Goal: Information Seeking & Learning: Learn about a topic

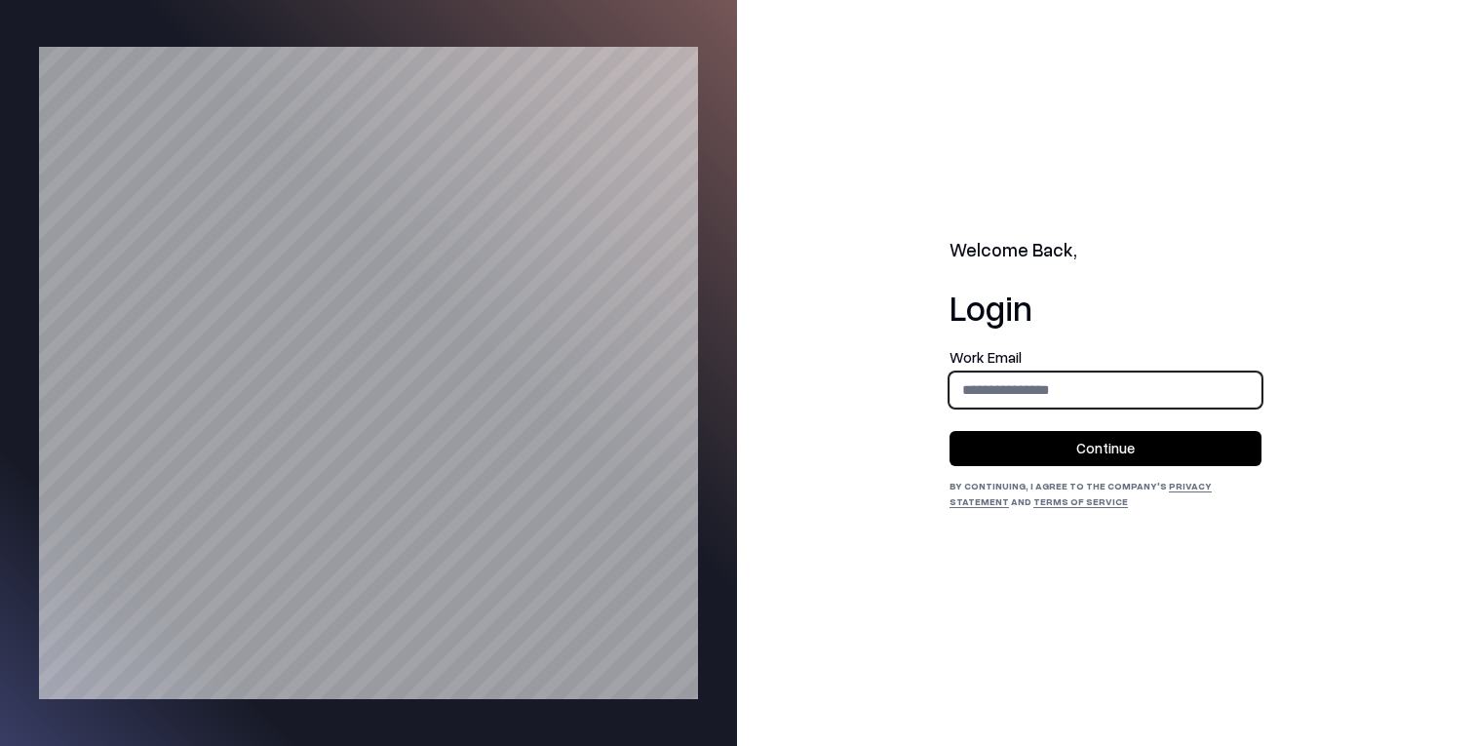
click at [1004, 384] on input "email" at bounding box center [1106, 389] width 310 height 36
type input "**********"
click at [1072, 449] on button "Continue" at bounding box center [1106, 448] width 312 height 35
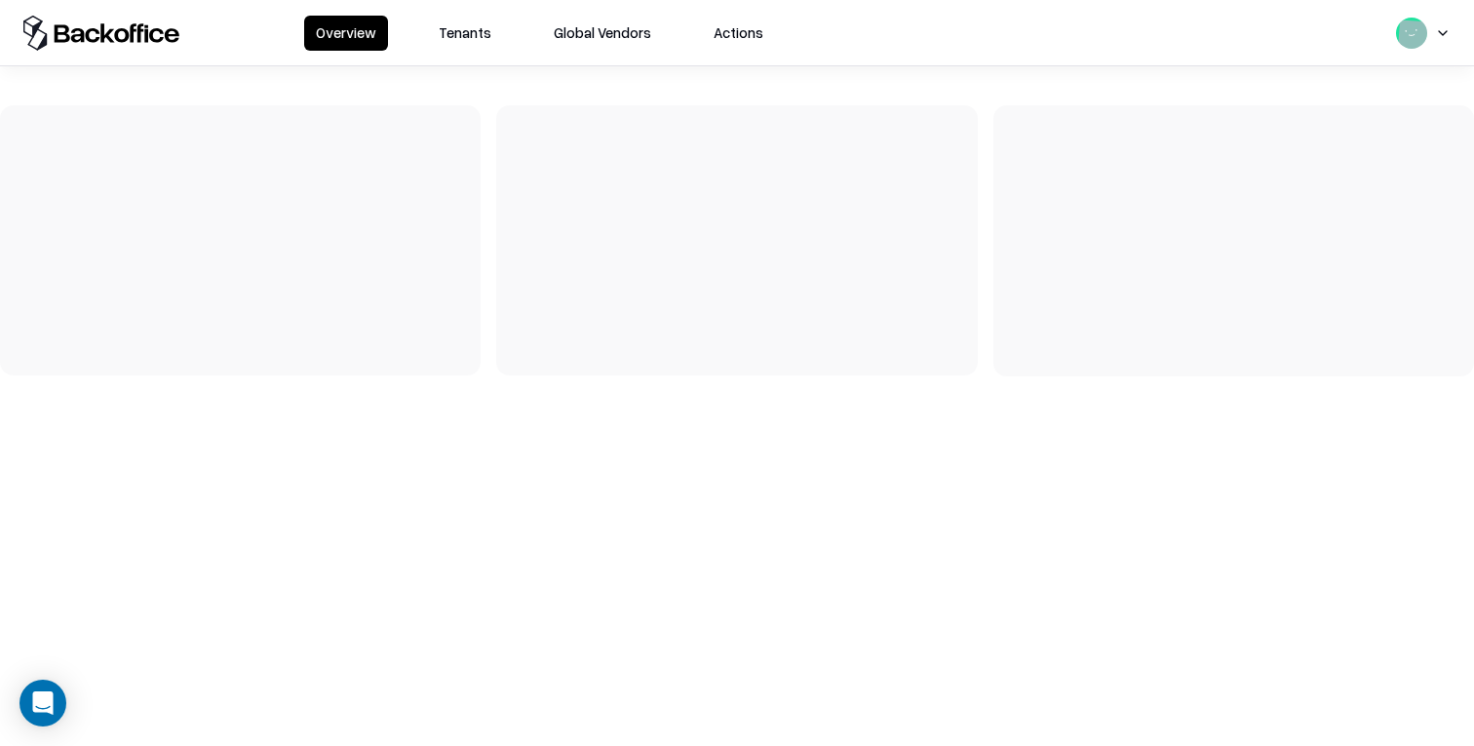
click at [447, 30] on button "Tenants" at bounding box center [465, 33] width 76 height 35
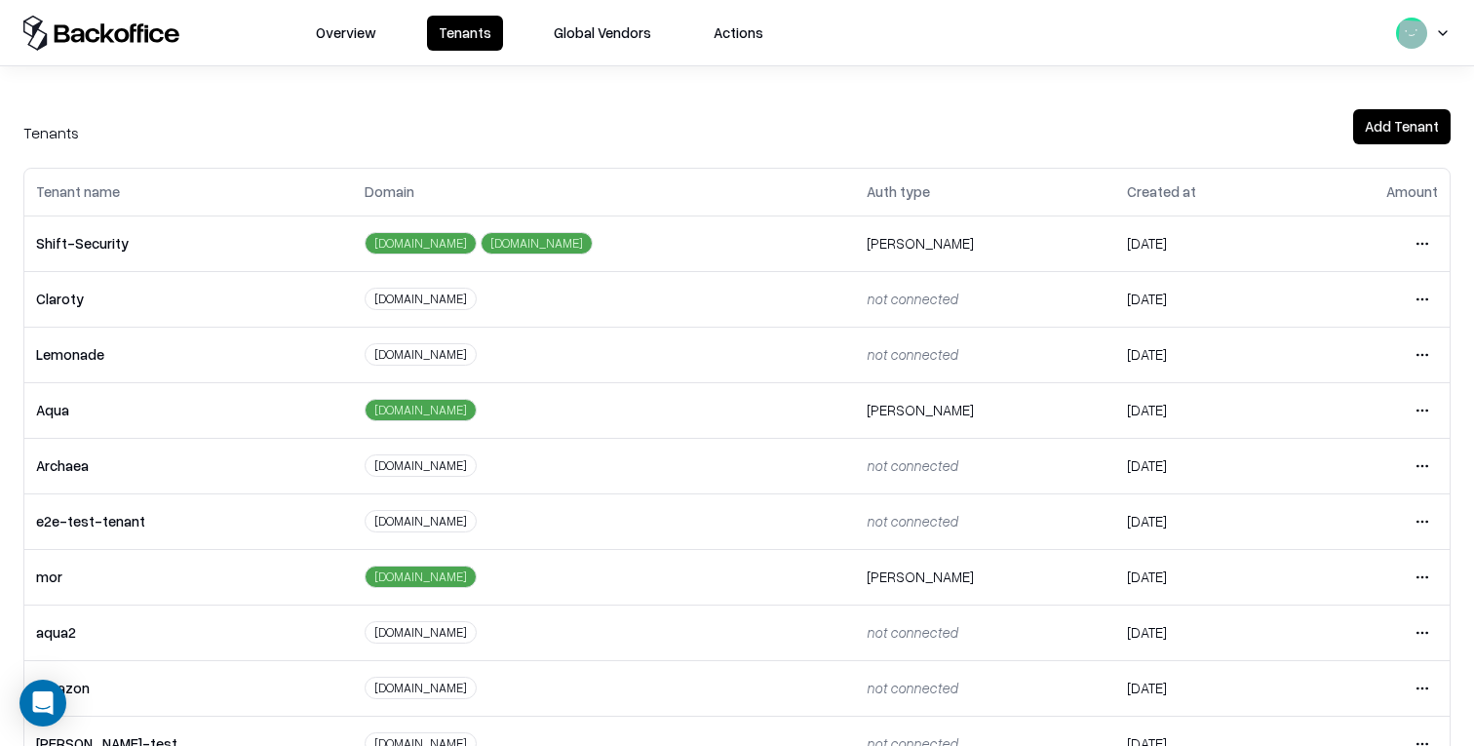
scroll to position [271, 0]
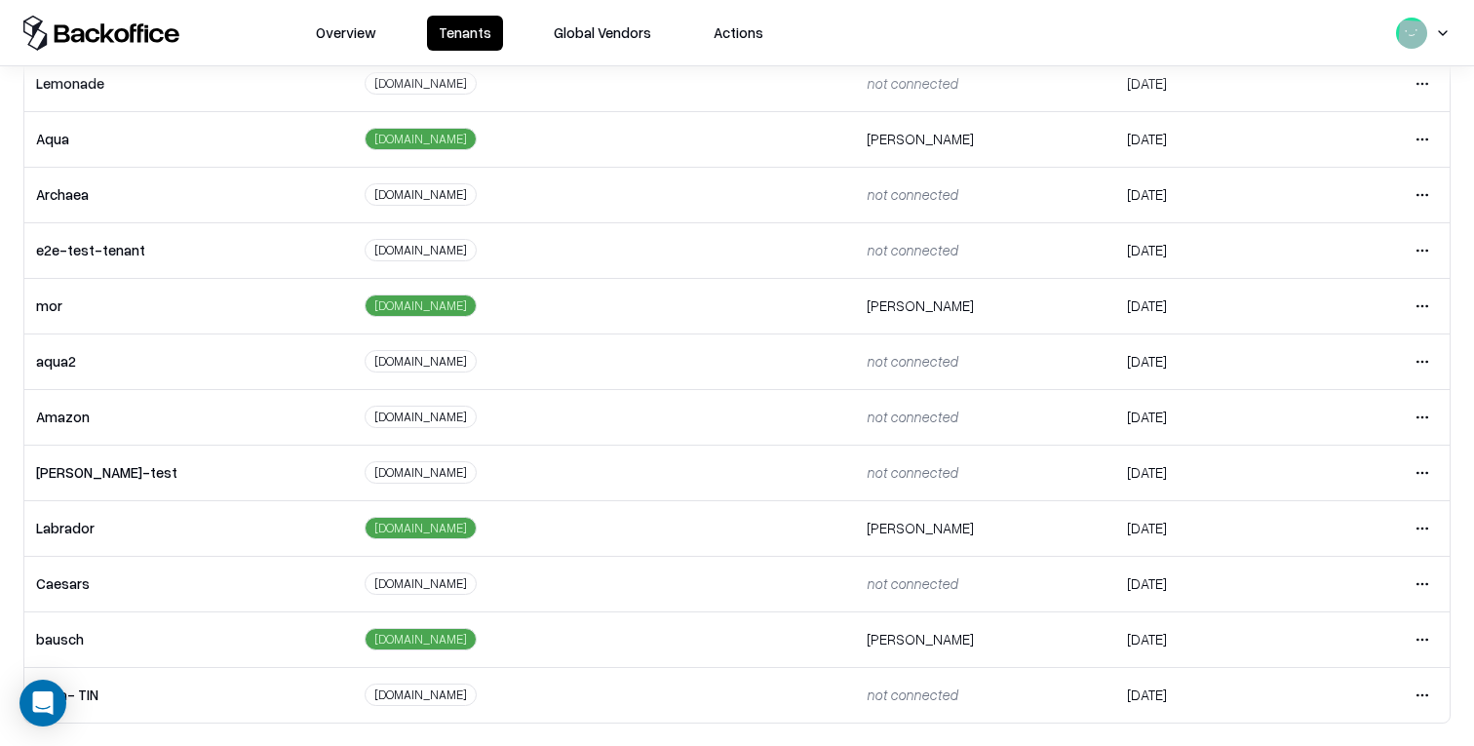
click at [1427, 579] on html "Overview Tenants Global Vendors Actions Tenants Add Tenant Tenant name Domain A…" at bounding box center [737, 373] width 1474 height 746
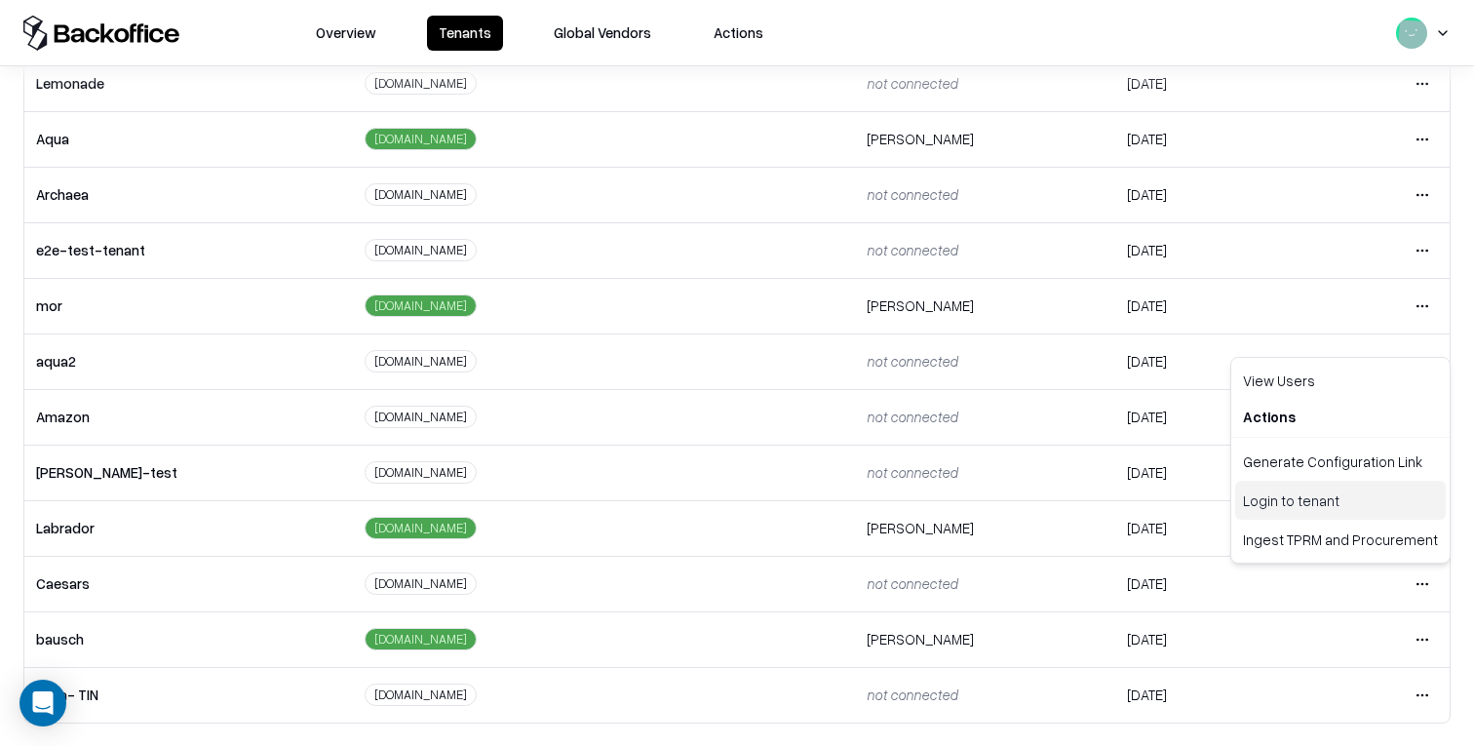
click at [1346, 508] on div "Login to tenant" at bounding box center [1340, 500] width 211 height 39
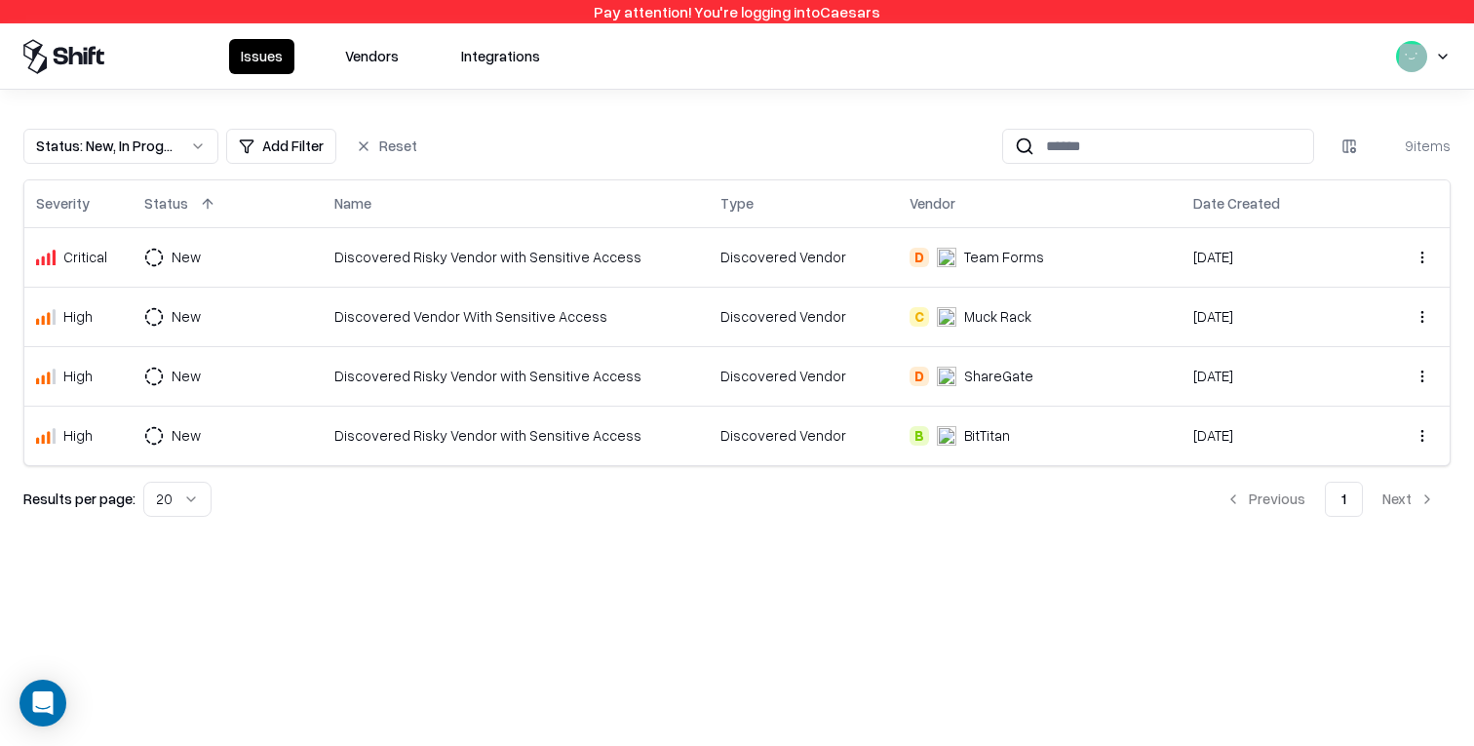
click at [384, 63] on button "Vendors" at bounding box center [371, 56] width 77 height 35
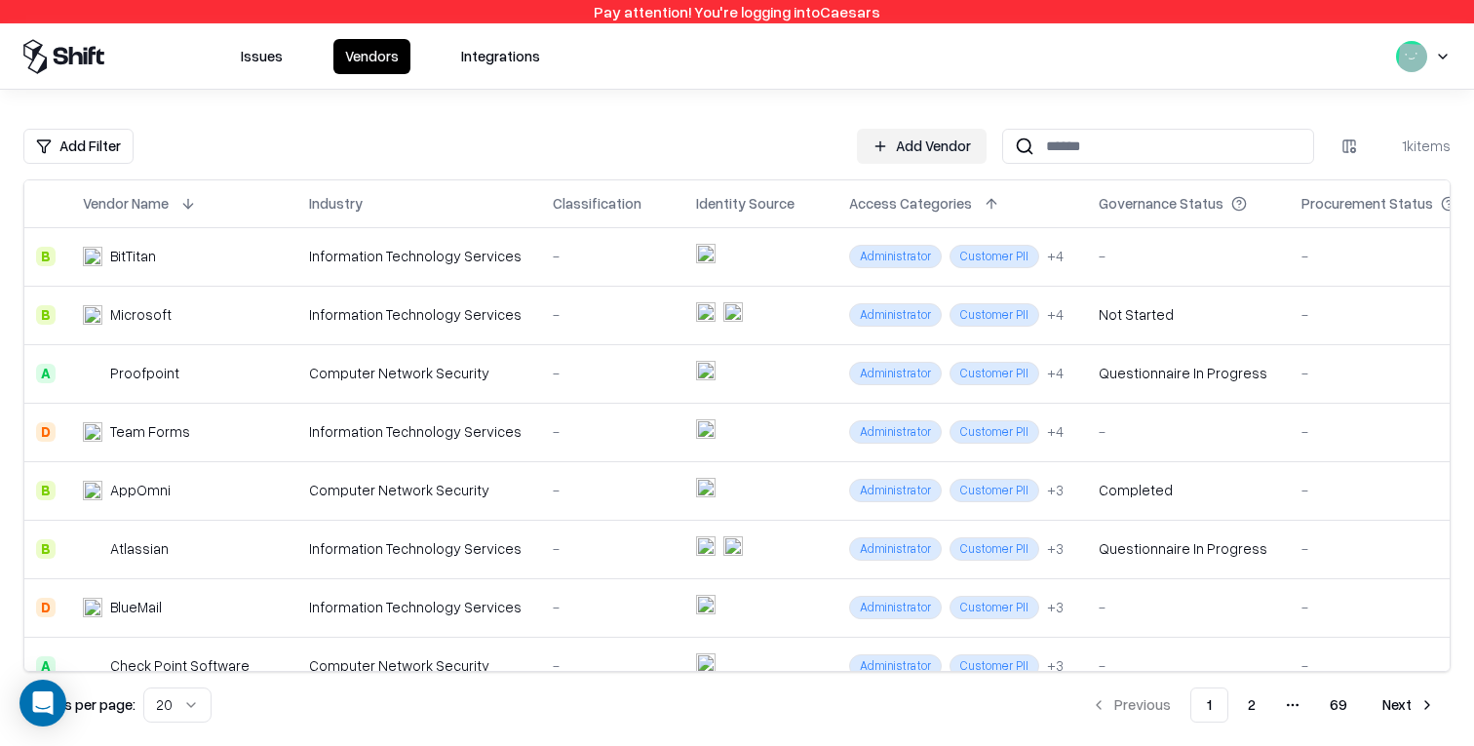
scroll to position [0, 15]
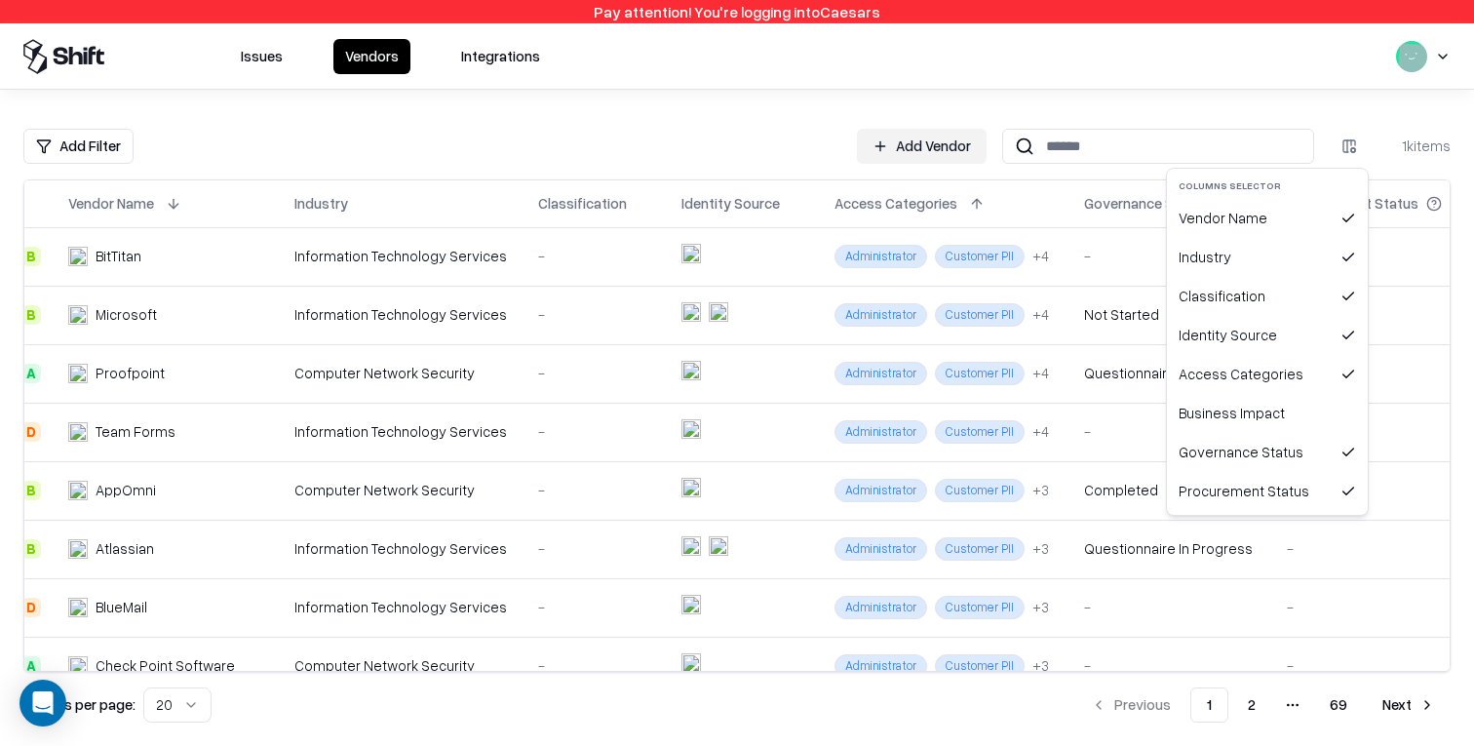
click at [1345, 145] on html "Pay attention! You're logging into Caesars Issues Vendors Integrations Add Filt…" at bounding box center [737, 373] width 1474 height 746
click at [1300, 410] on div "Business Impact" at bounding box center [1267, 413] width 193 height 39
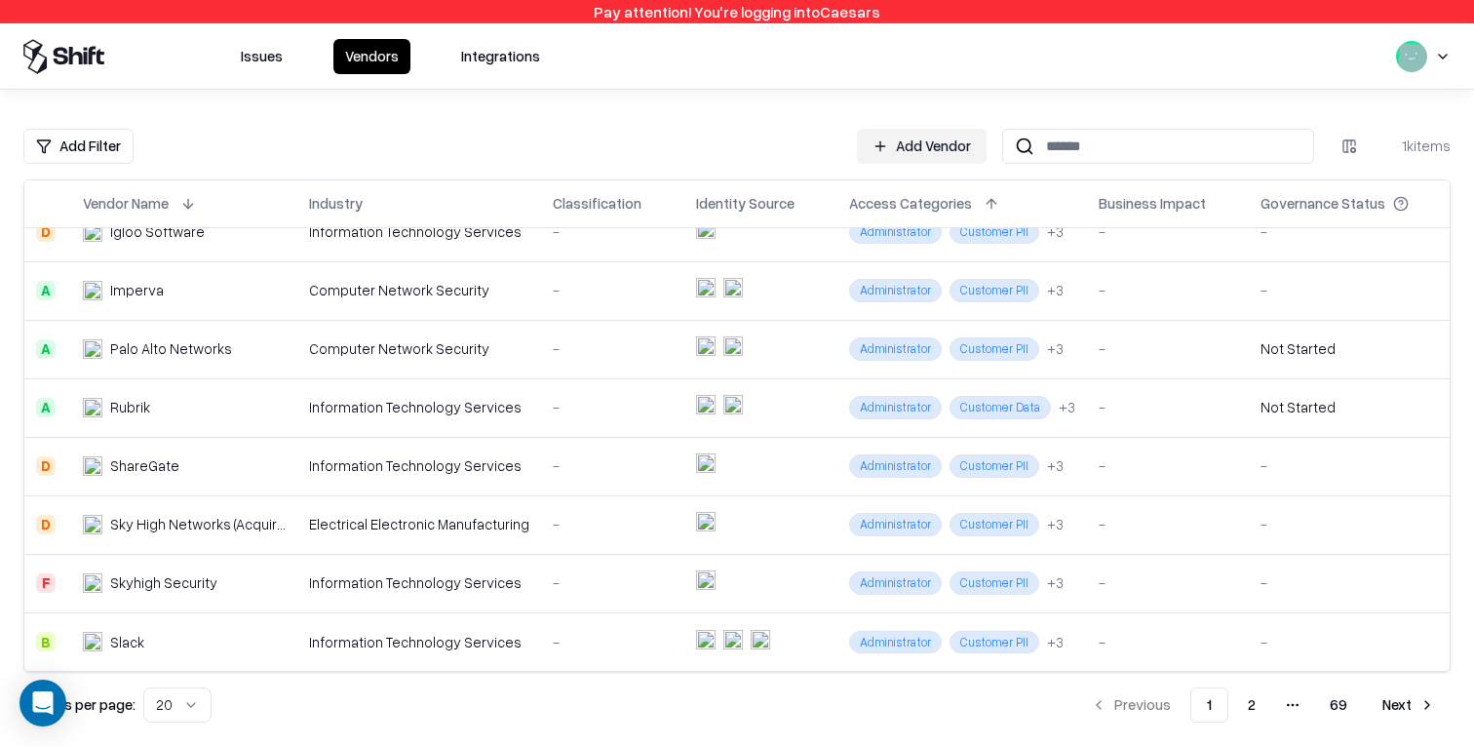
scroll to position [0, 0]
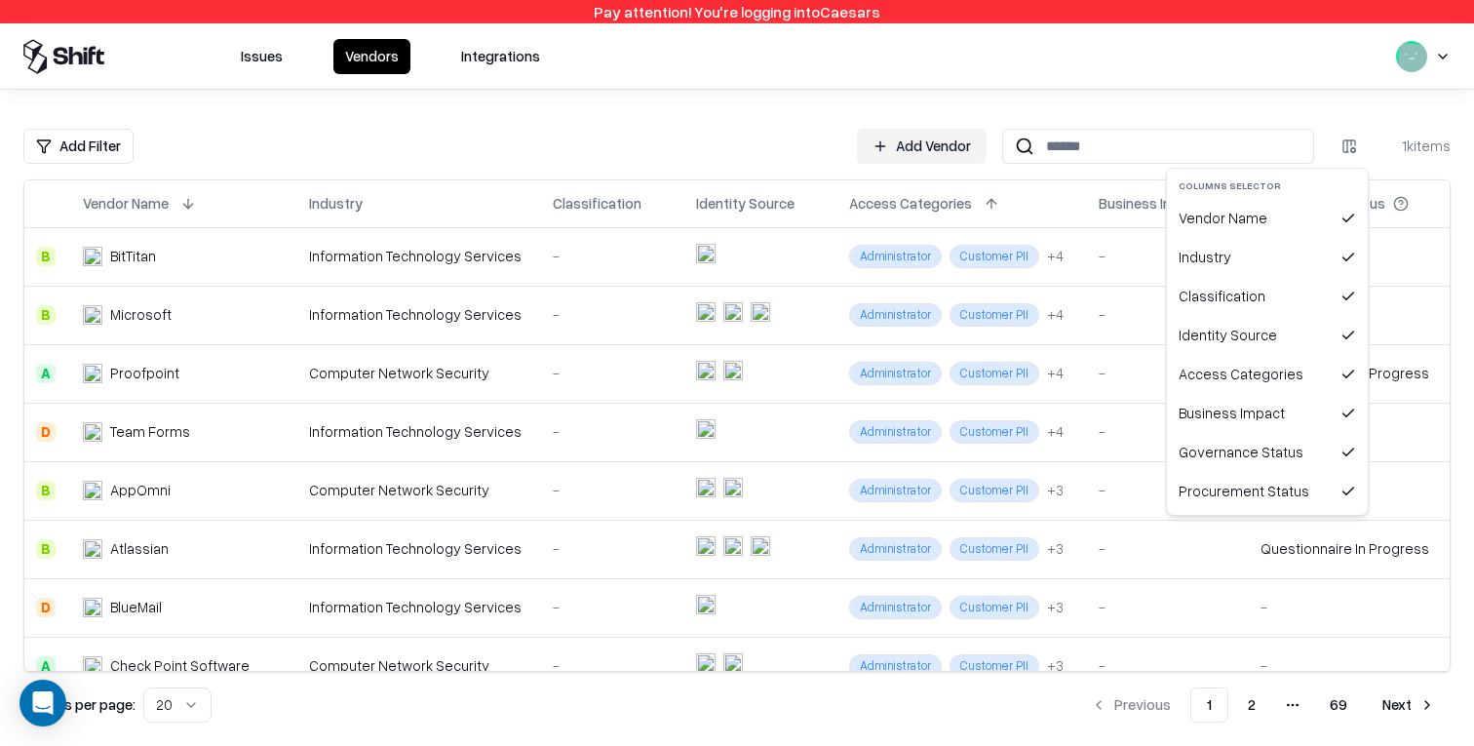
click at [1349, 149] on html "Pay attention! You're logging into Caesars Issues Vendors Integrations Add Filt…" at bounding box center [737, 373] width 1474 height 746
click at [1298, 419] on div "Business Impact" at bounding box center [1267, 413] width 193 height 39
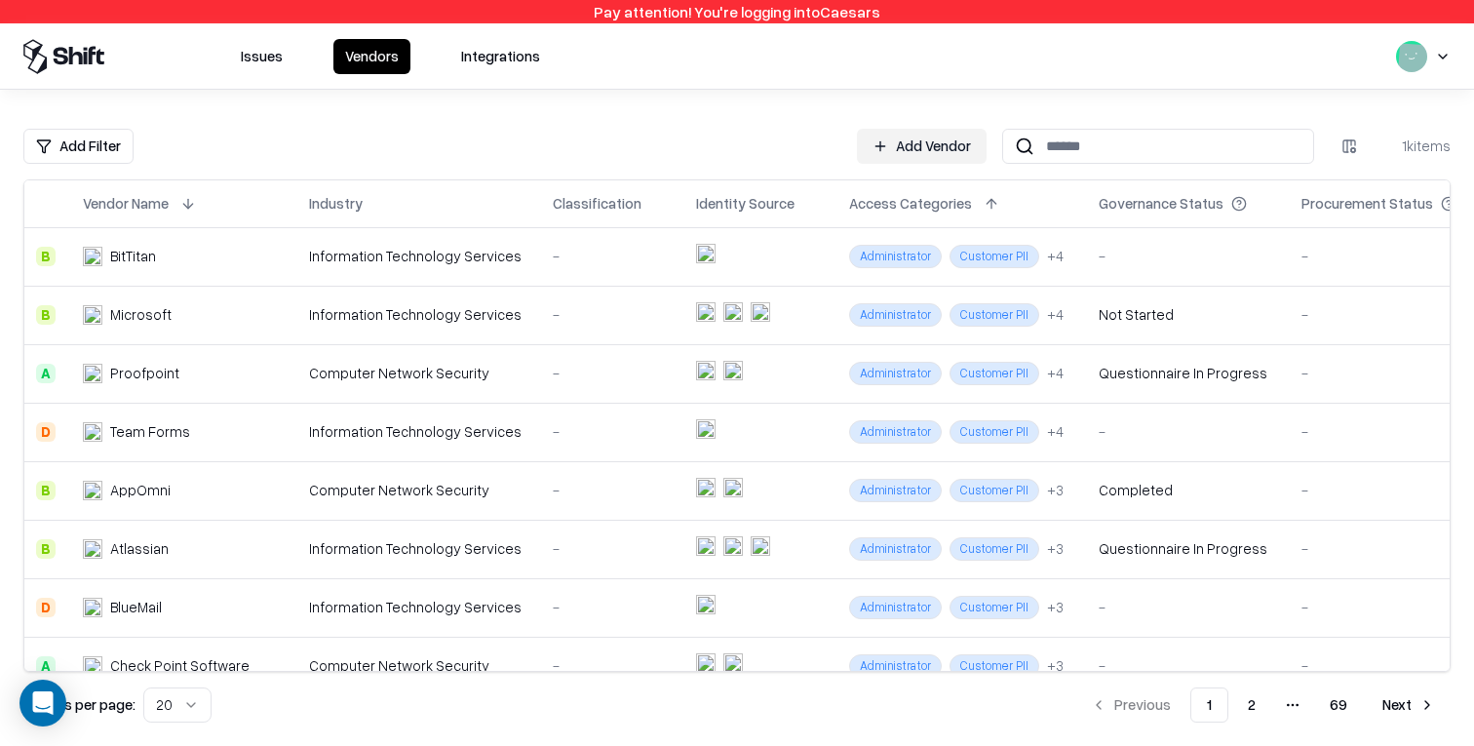
click at [1315, 78] on div "Issues Vendors Integrations" at bounding box center [737, 55] width 1474 height 65
click at [552, 445] on td "-" at bounding box center [612, 432] width 143 height 58
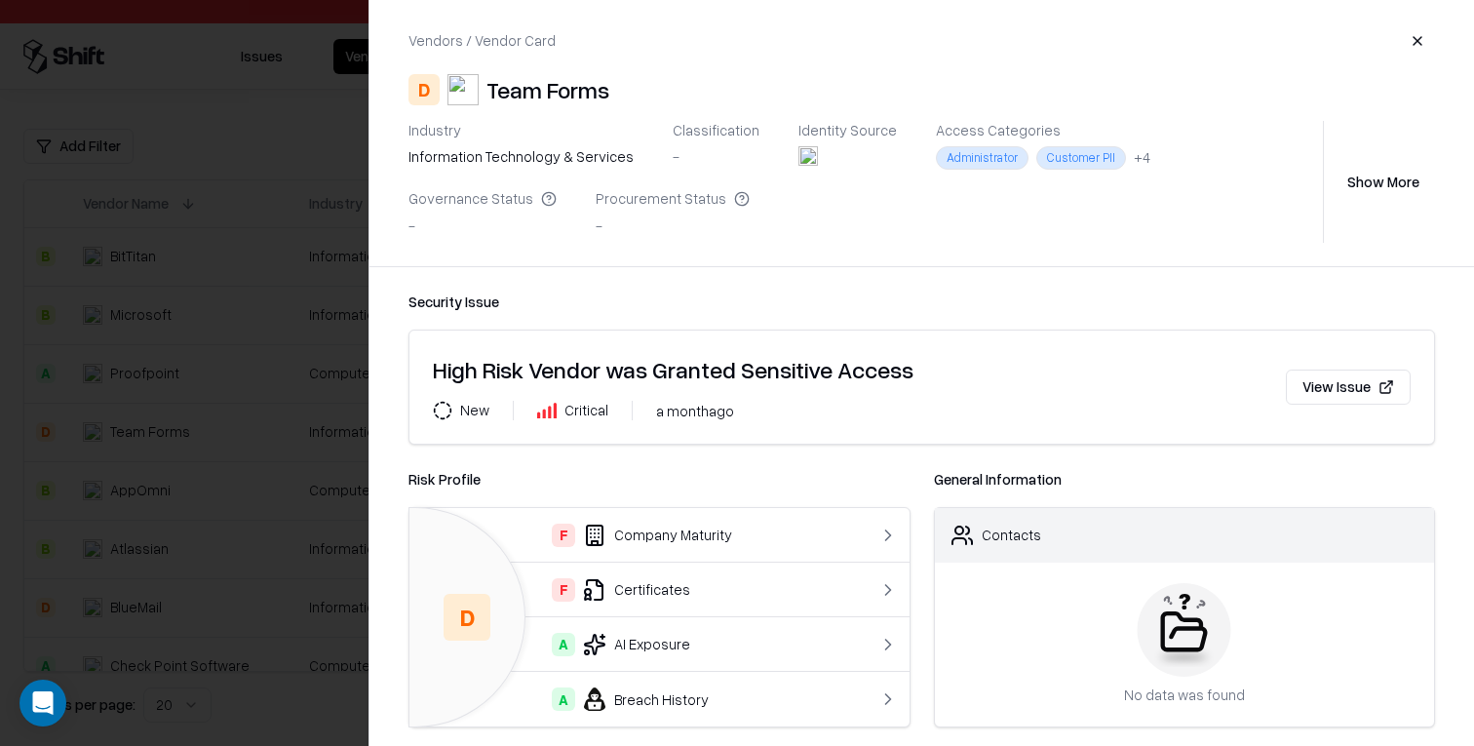
click at [206, 480] on div at bounding box center [737, 373] width 1474 height 746
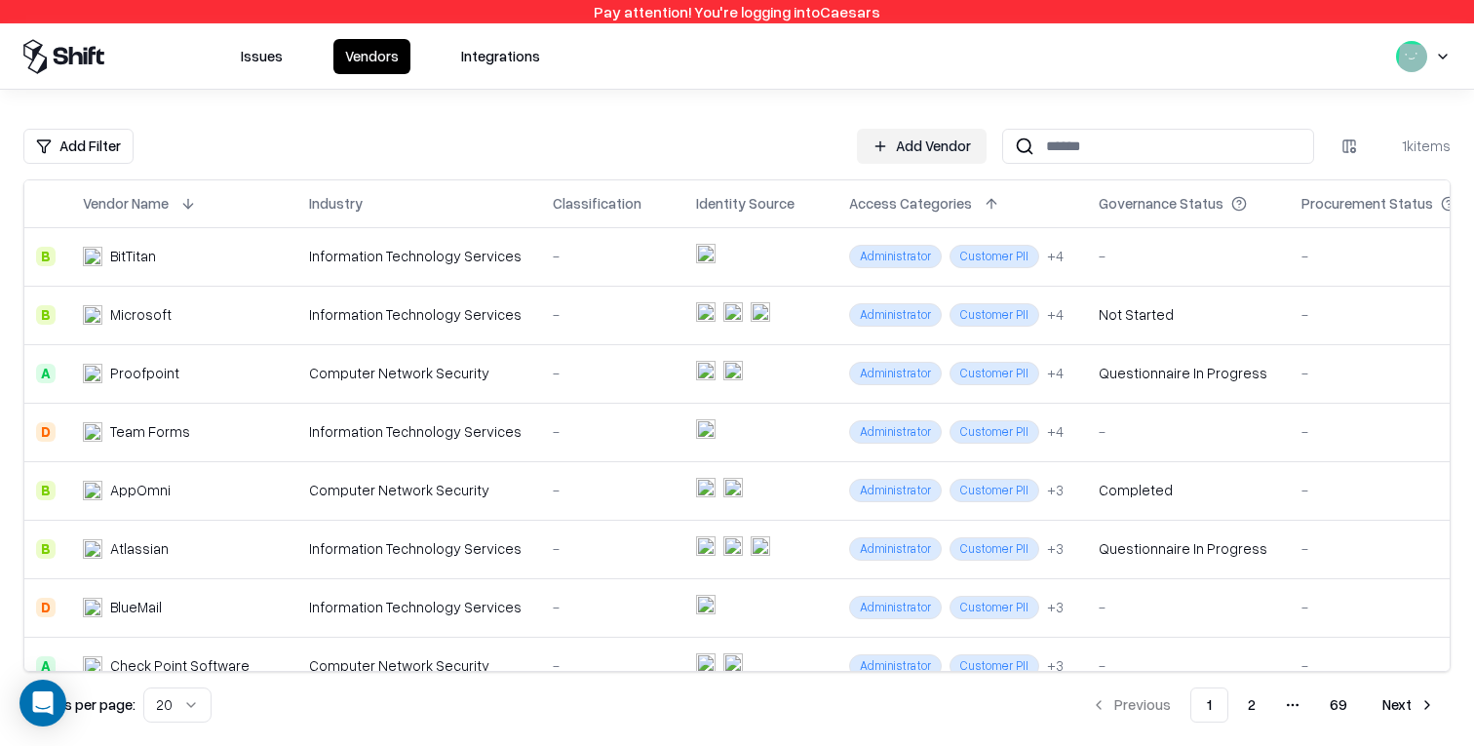
click at [880, 199] on div "Access Categories" at bounding box center [910, 203] width 123 height 20
click at [805, 155] on div "Add Filter Add Vendor 1k items" at bounding box center [736, 146] width 1427 height 35
click at [772, 253] on td at bounding box center [760, 256] width 153 height 58
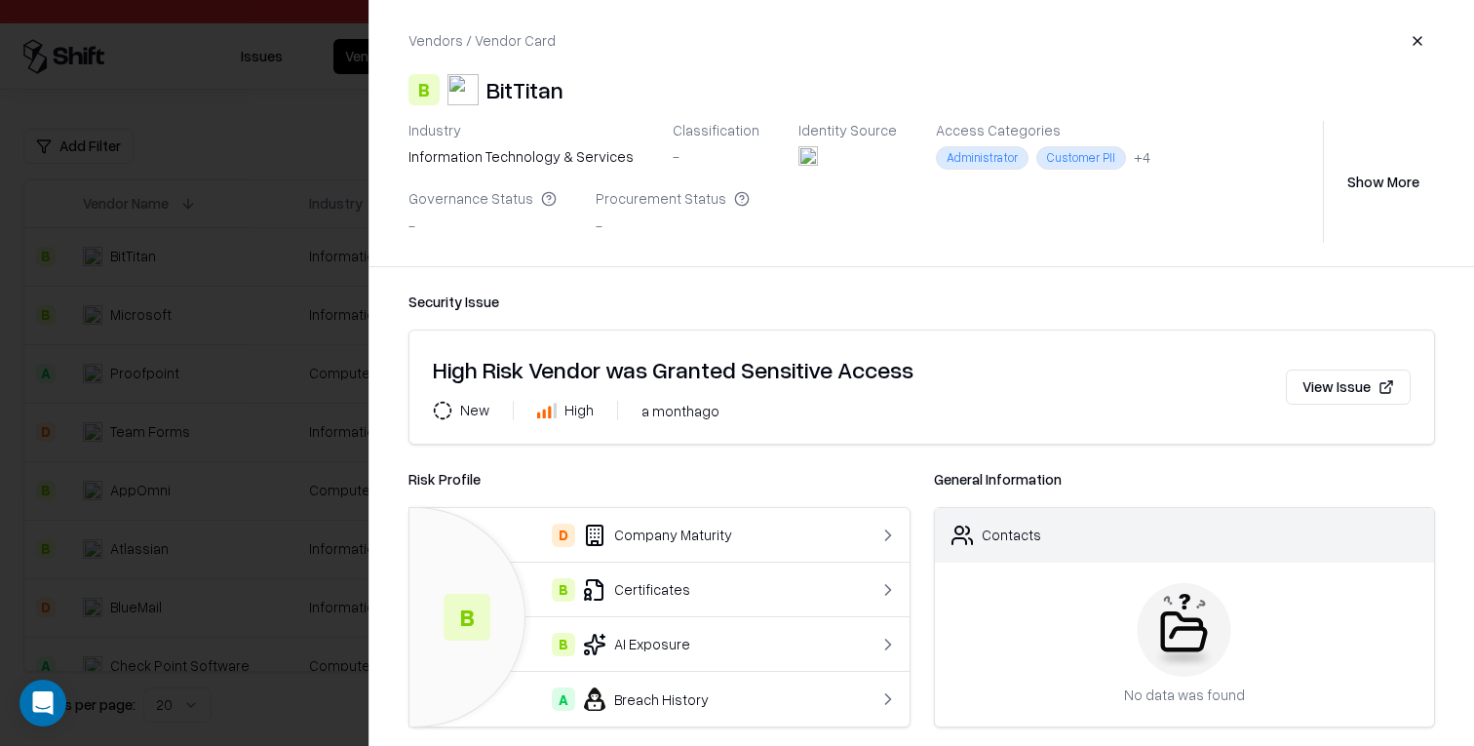
click at [228, 318] on div at bounding box center [737, 373] width 1474 height 746
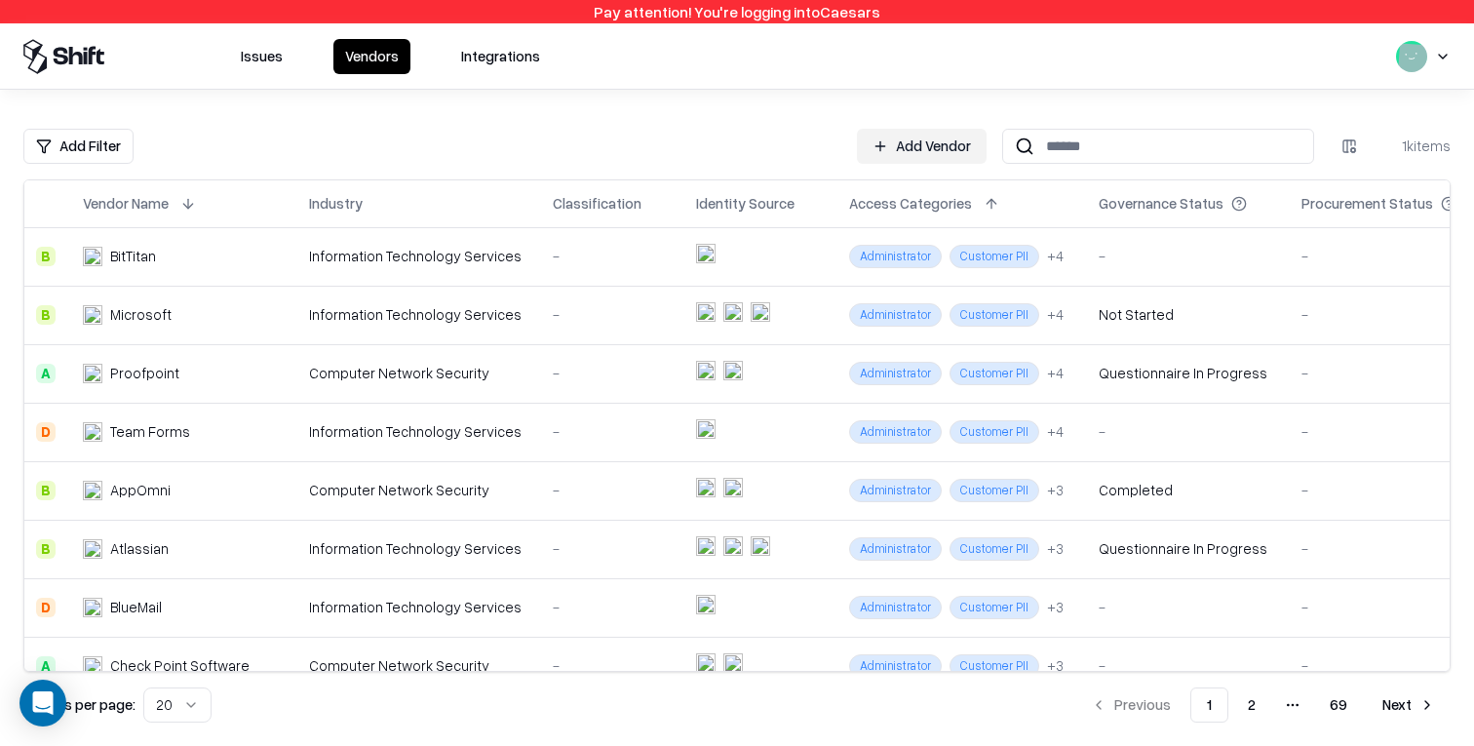
click at [265, 68] on button "Issues" at bounding box center [261, 56] width 65 height 35
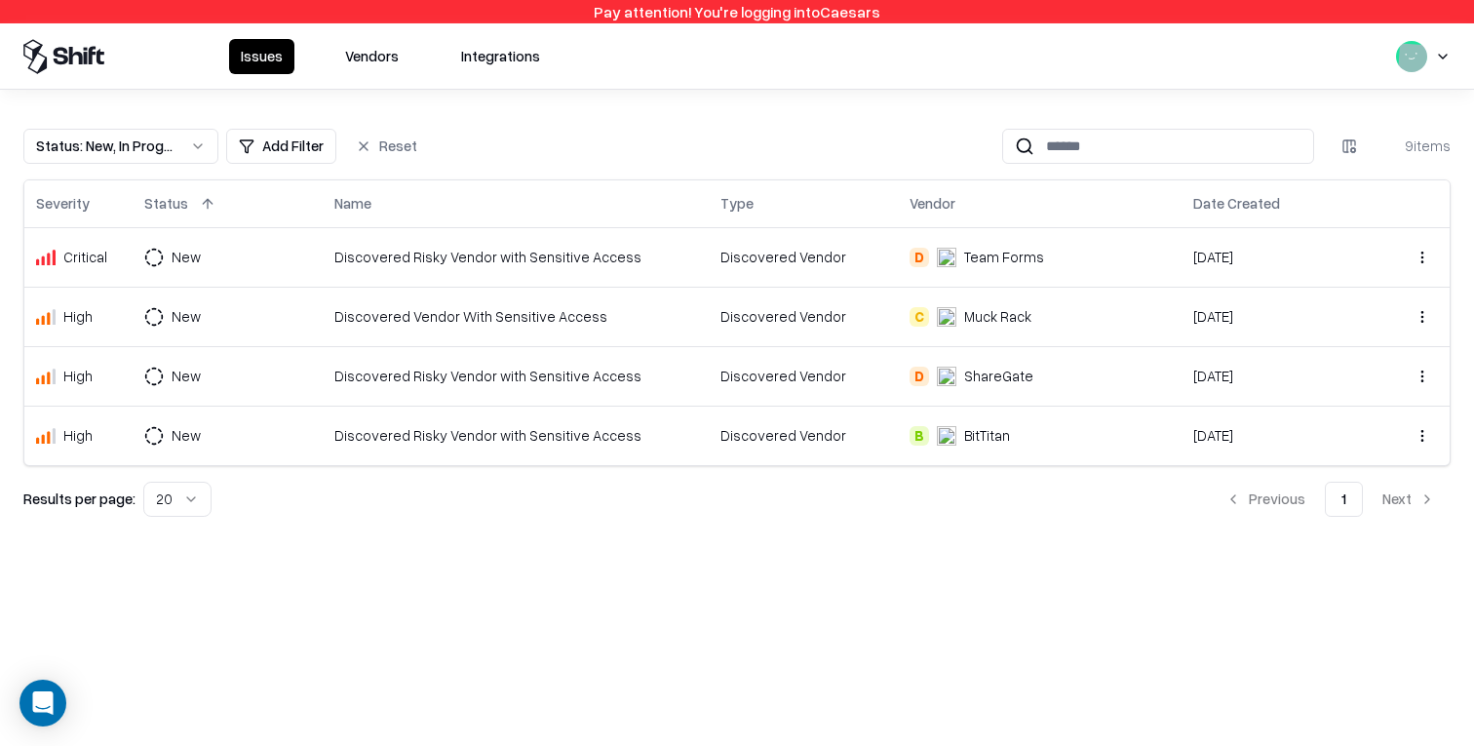
click at [360, 58] on button "Vendors" at bounding box center [371, 56] width 77 height 35
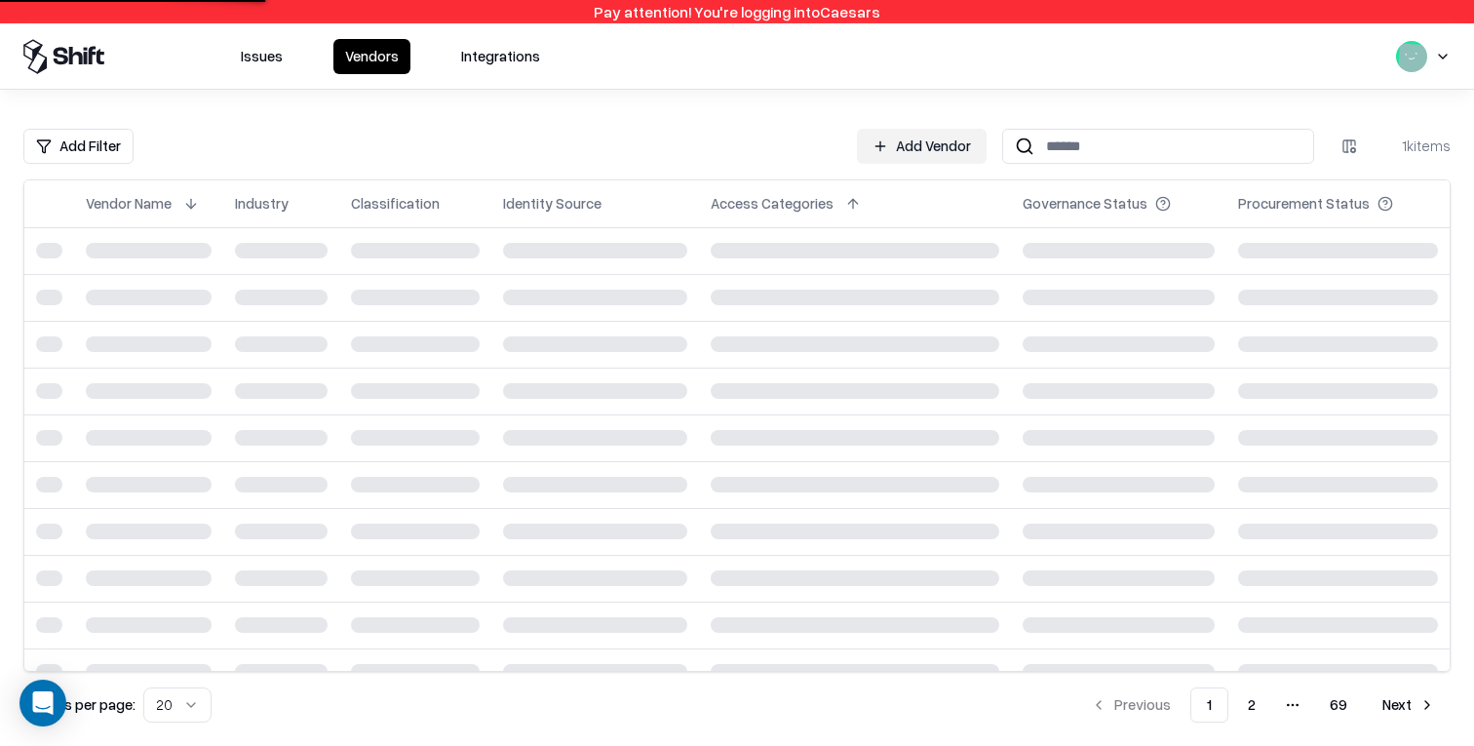
click at [483, 48] on button "Integrations" at bounding box center [500, 56] width 102 height 35
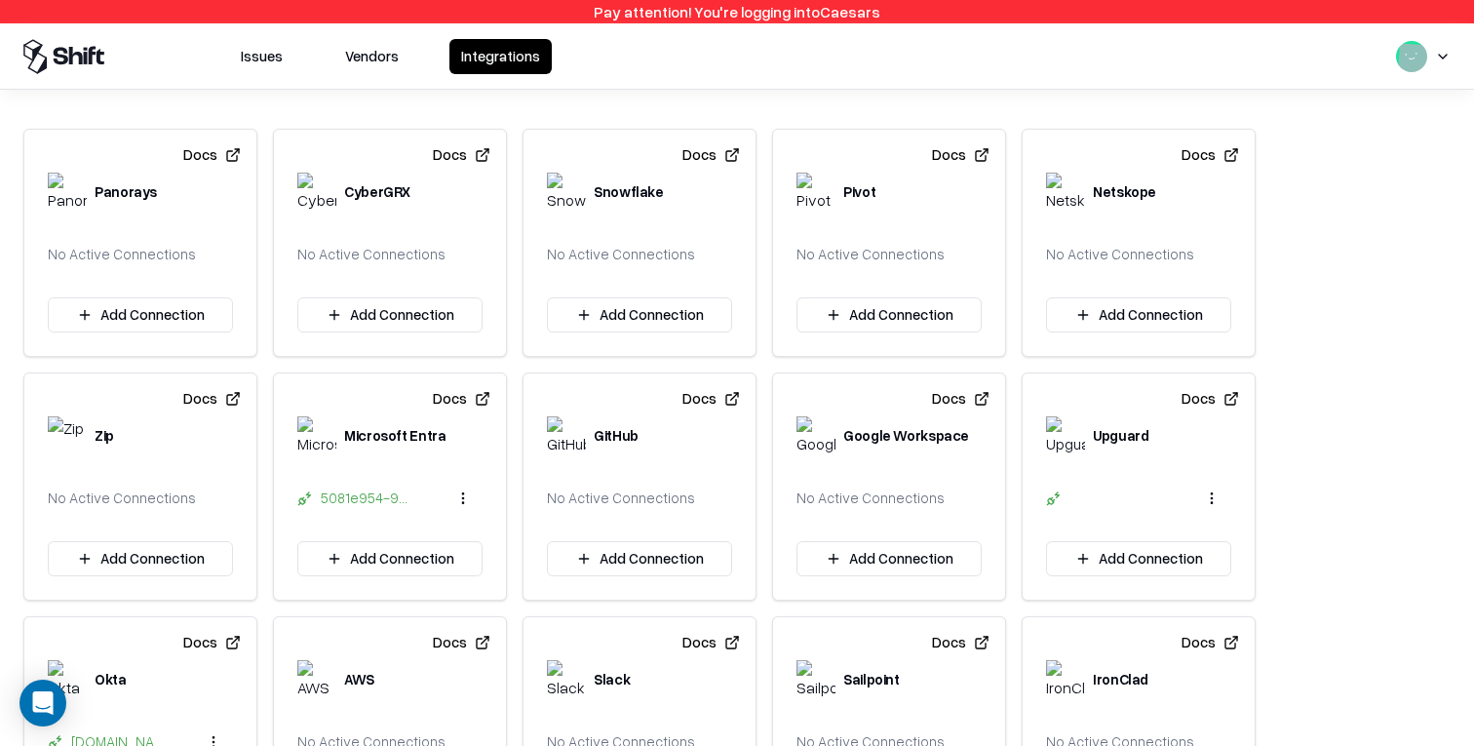
click at [354, 56] on button "Vendors" at bounding box center [371, 56] width 77 height 35
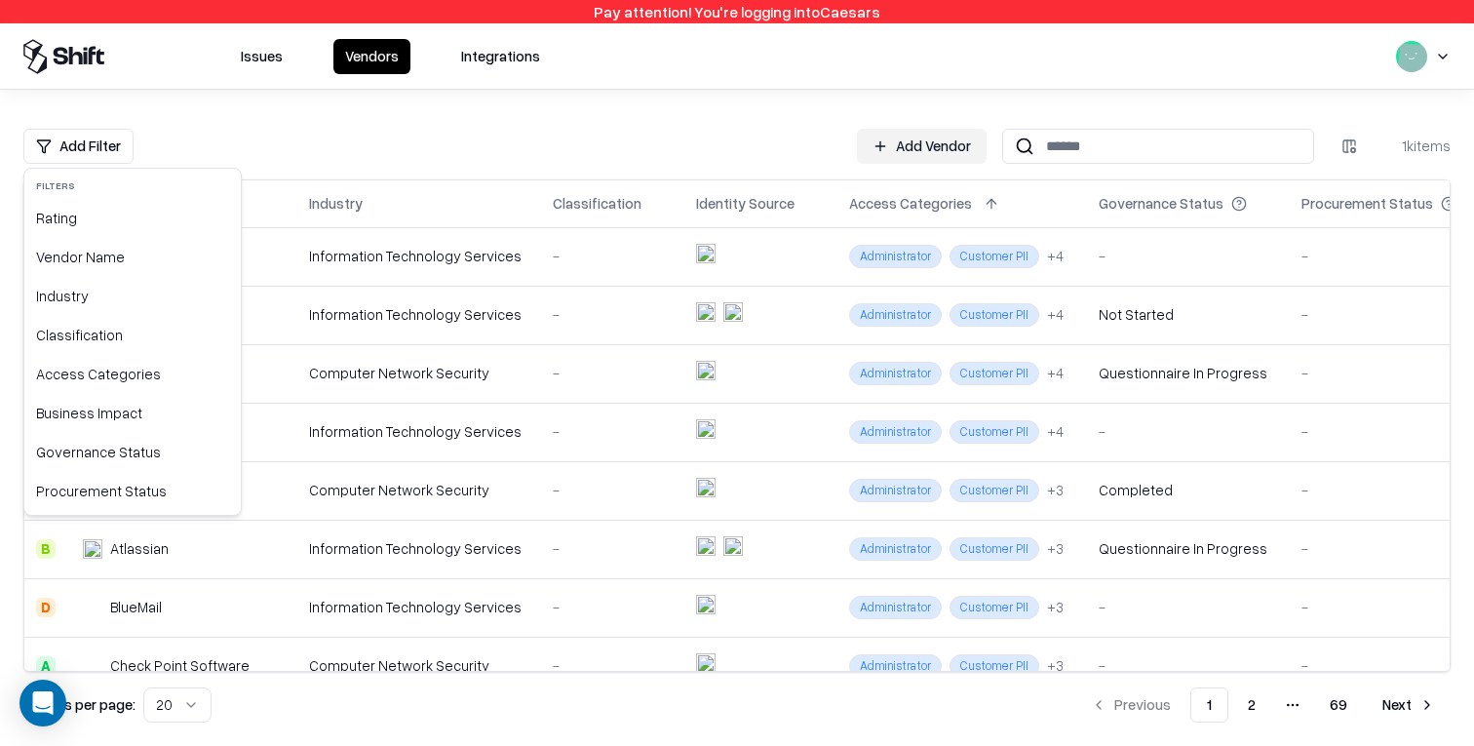
click at [73, 145] on html "Pay attention! You're logging into Caesars Issues Vendors Integrations Add Filt…" at bounding box center [737, 373] width 1474 height 746
click at [136, 373] on div "Access Categories" at bounding box center [132, 374] width 209 height 39
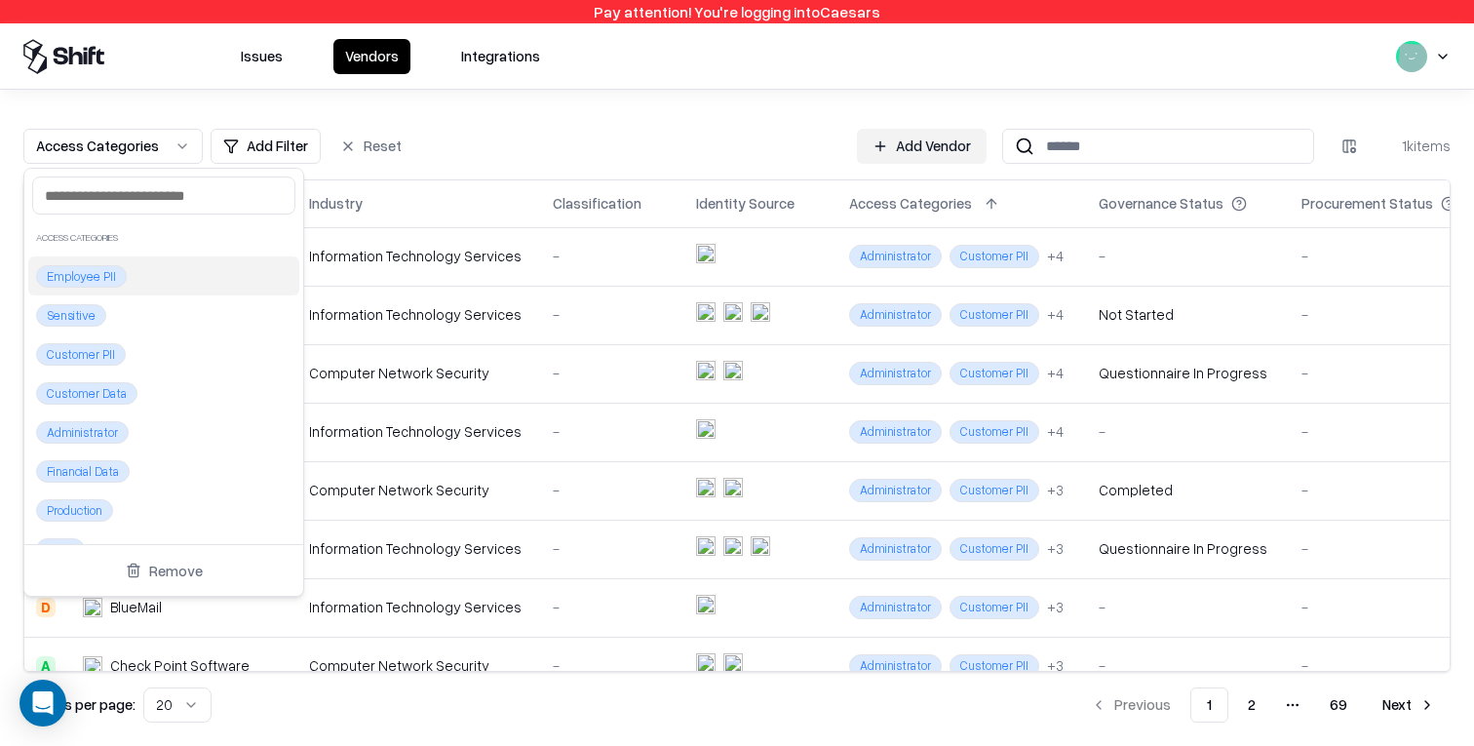
click at [156, 280] on div "Employee PII" at bounding box center [163, 275] width 271 height 39
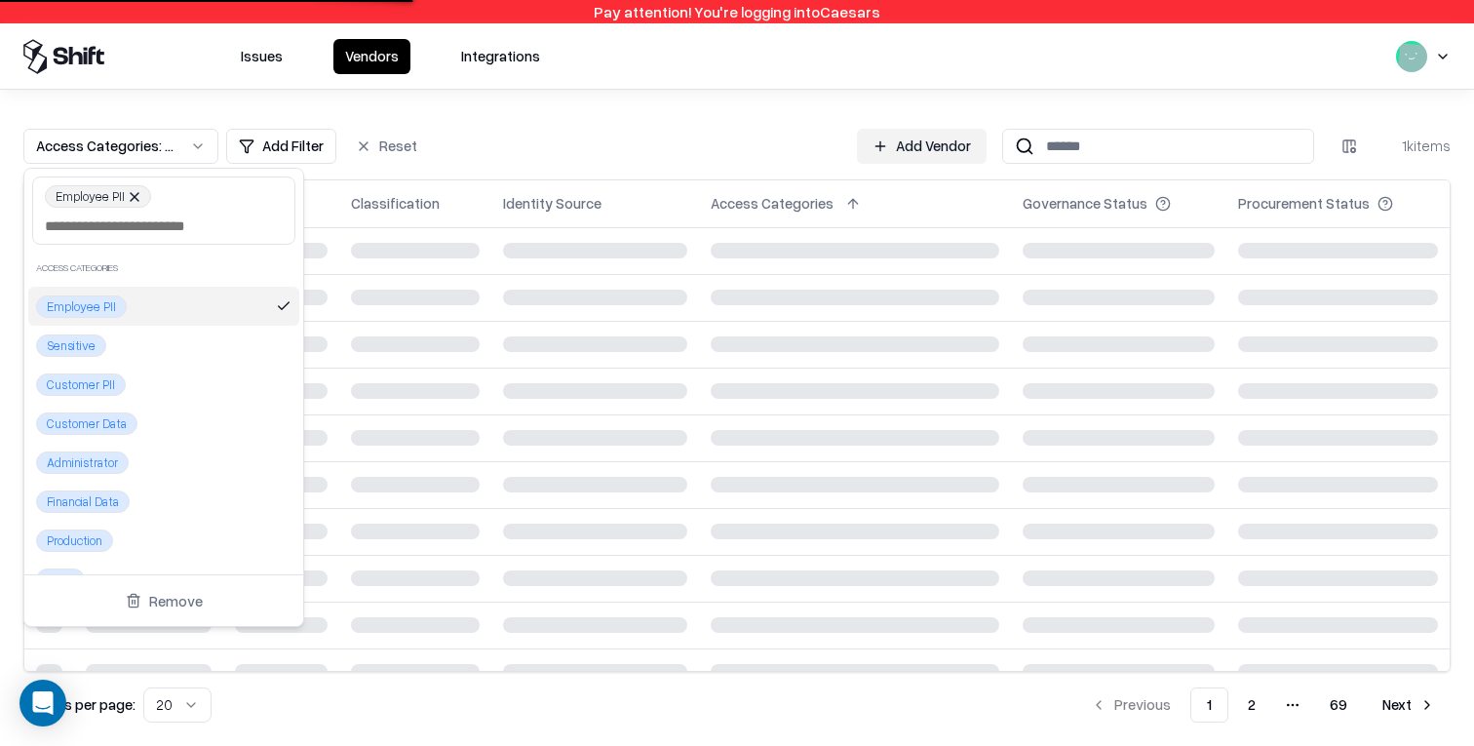
click at [480, 168] on html "Pay attention! You're logging into Caesars Issues Vendors Integrations Access C…" at bounding box center [737, 373] width 1474 height 746
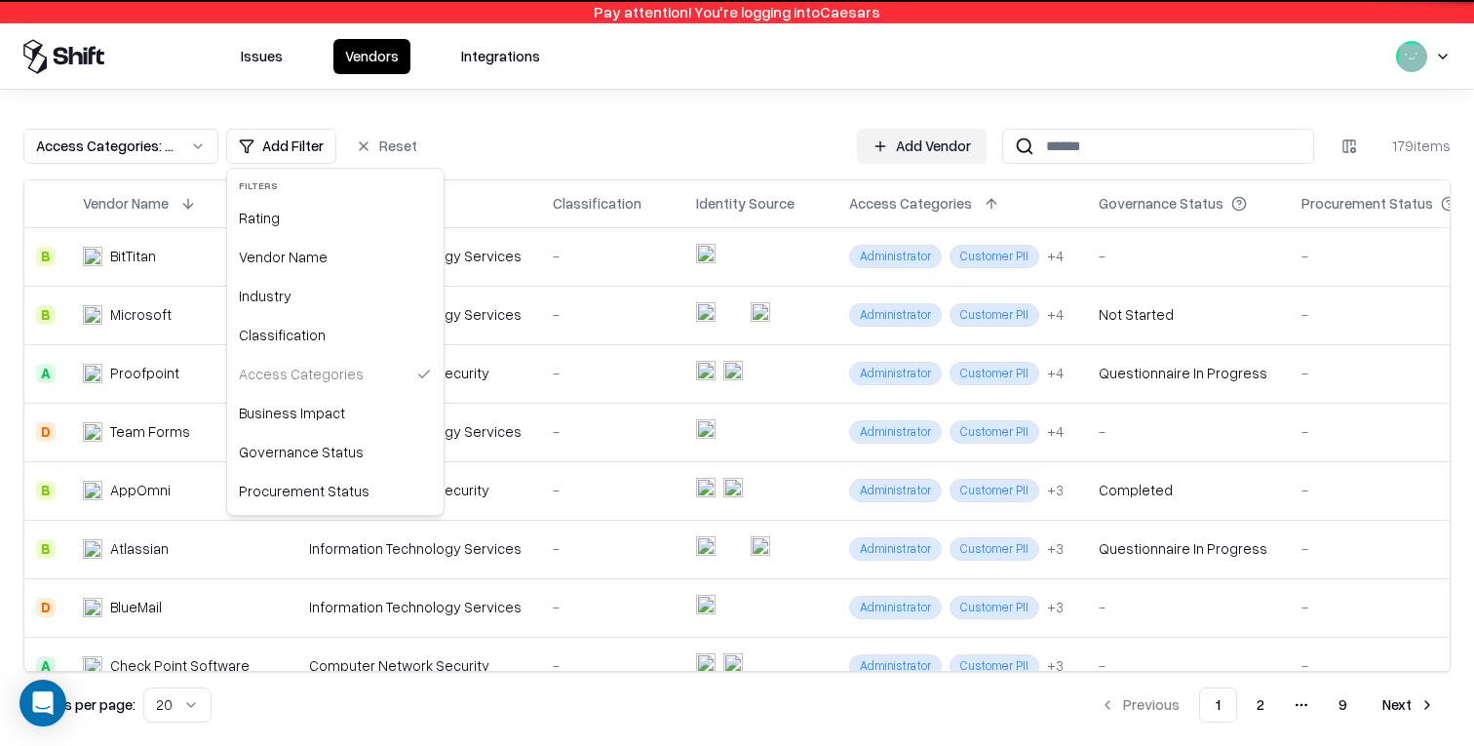
click at [303, 157] on html "Pay attention! You're logging into Caesars Issues Vendors Integrations Access C…" at bounding box center [737, 373] width 1474 height 746
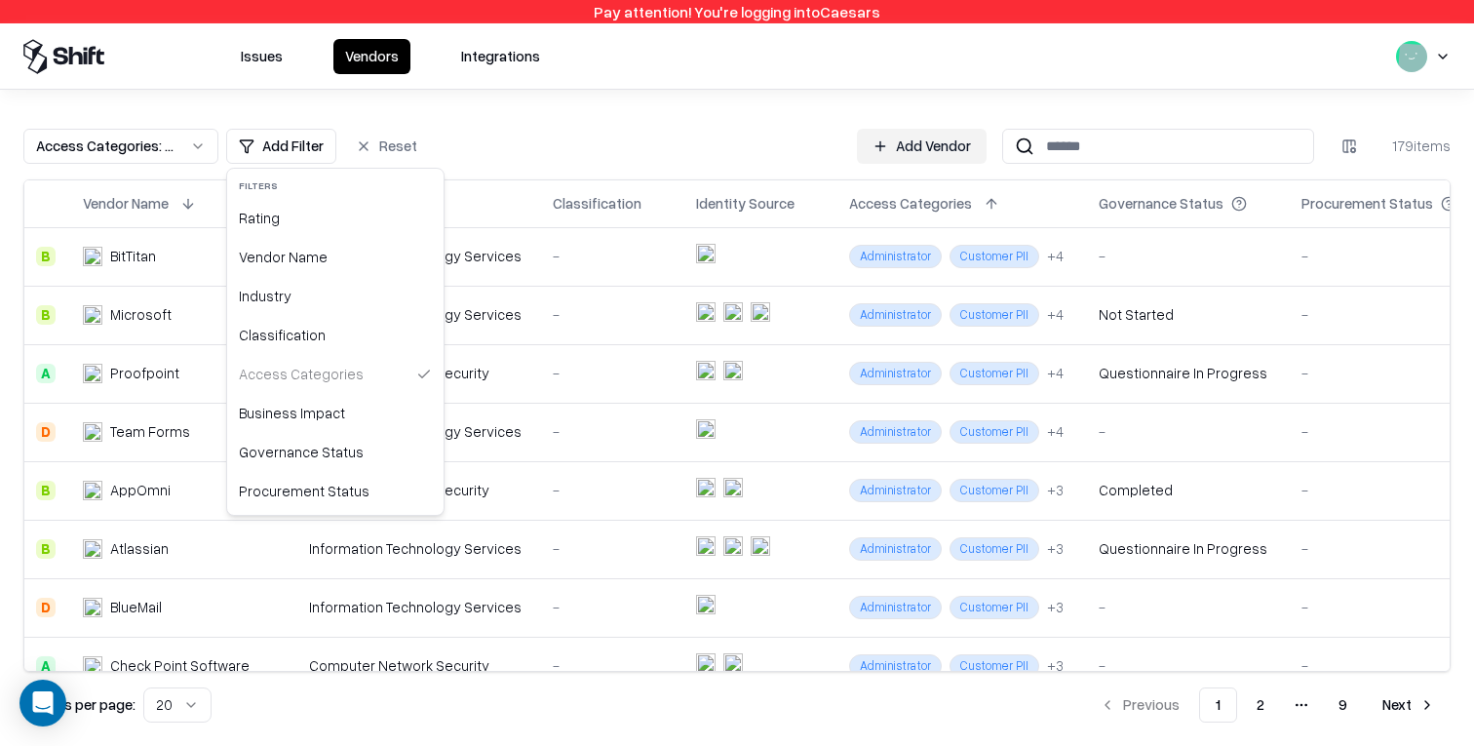
click at [701, 92] on html "Pay attention! You're logging into Caesars Issues Vendors Integrations Access C…" at bounding box center [737, 373] width 1474 height 746
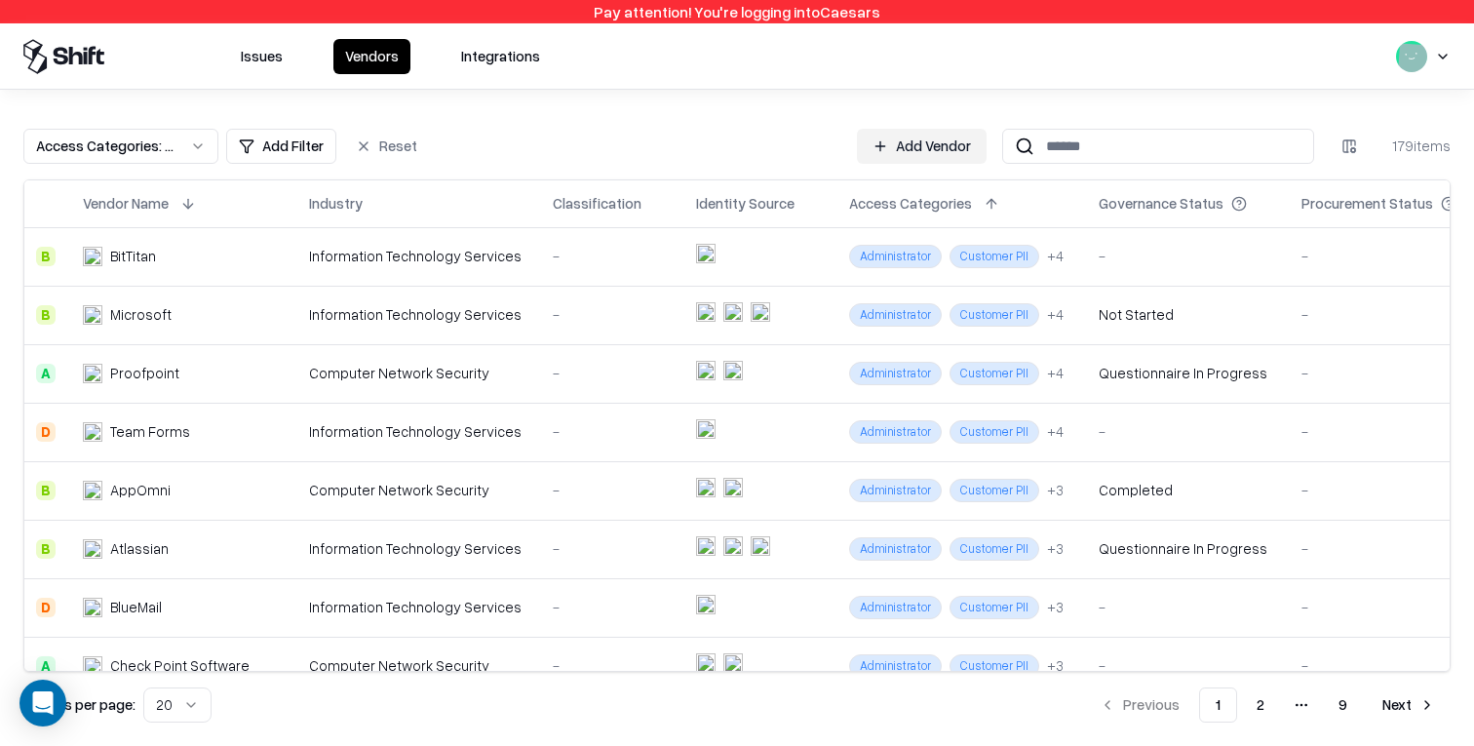
click at [365, 143] on button "Reset" at bounding box center [386, 146] width 85 height 35
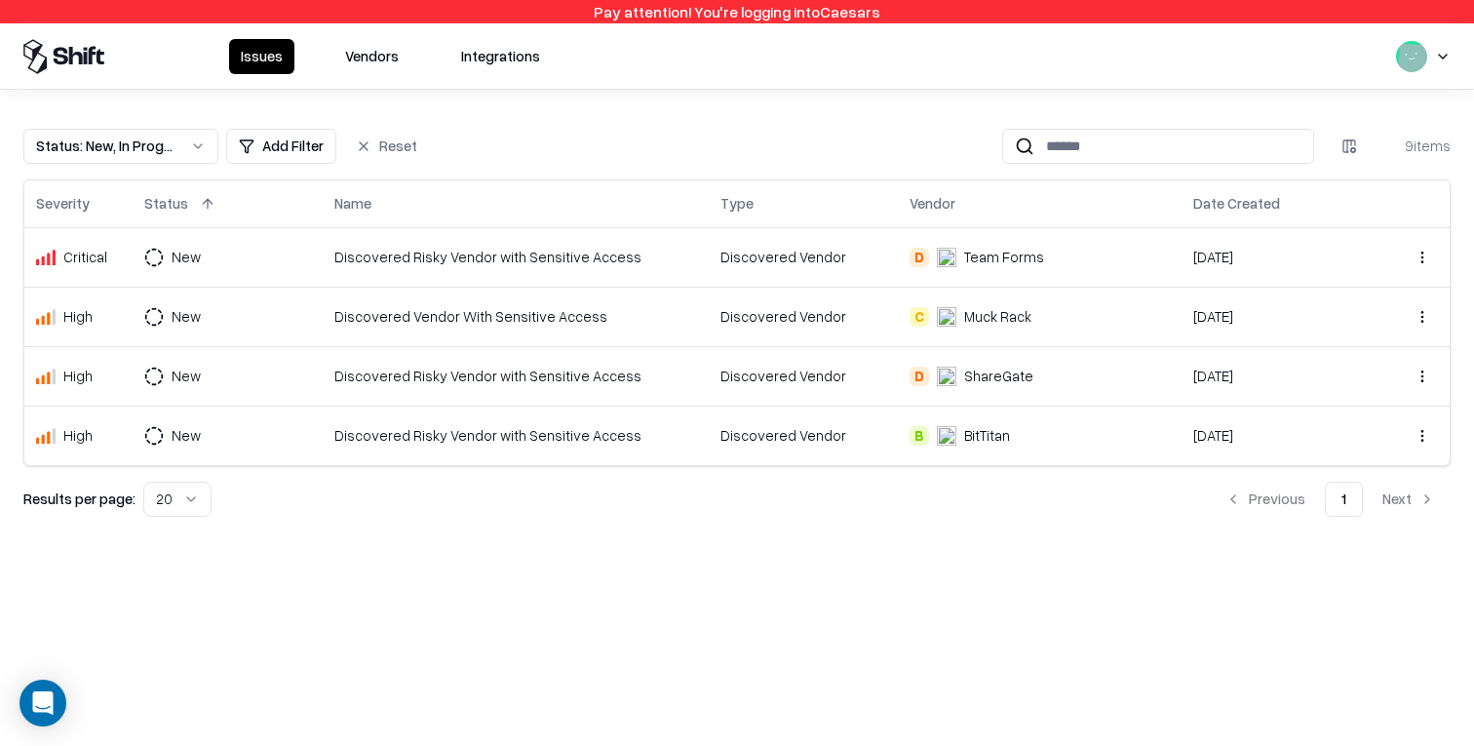
click at [356, 79] on div "Issues Vendors Integrations" at bounding box center [737, 55] width 1474 height 65
click at [356, 74] on div "Issues Vendors Integrations" at bounding box center [737, 55] width 1474 height 65
click at [373, 28] on div "Issues Vendors Integrations" at bounding box center [737, 55] width 1474 height 65
click at [373, 59] on button "Vendors" at bounding box center [371, 56] width 77 height 35
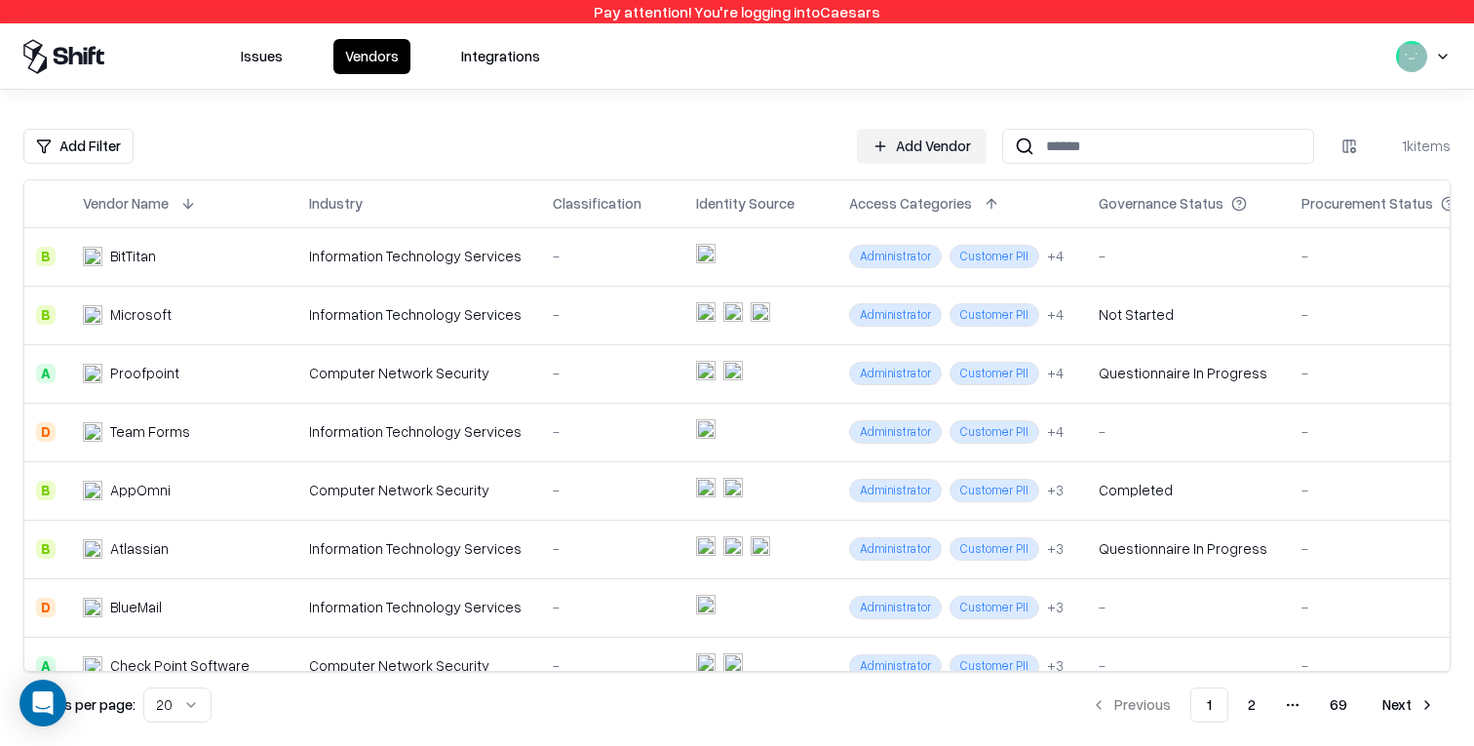
click at [244, 64] on button "Issues" at bounding box center [261, 56] width 65 height 35
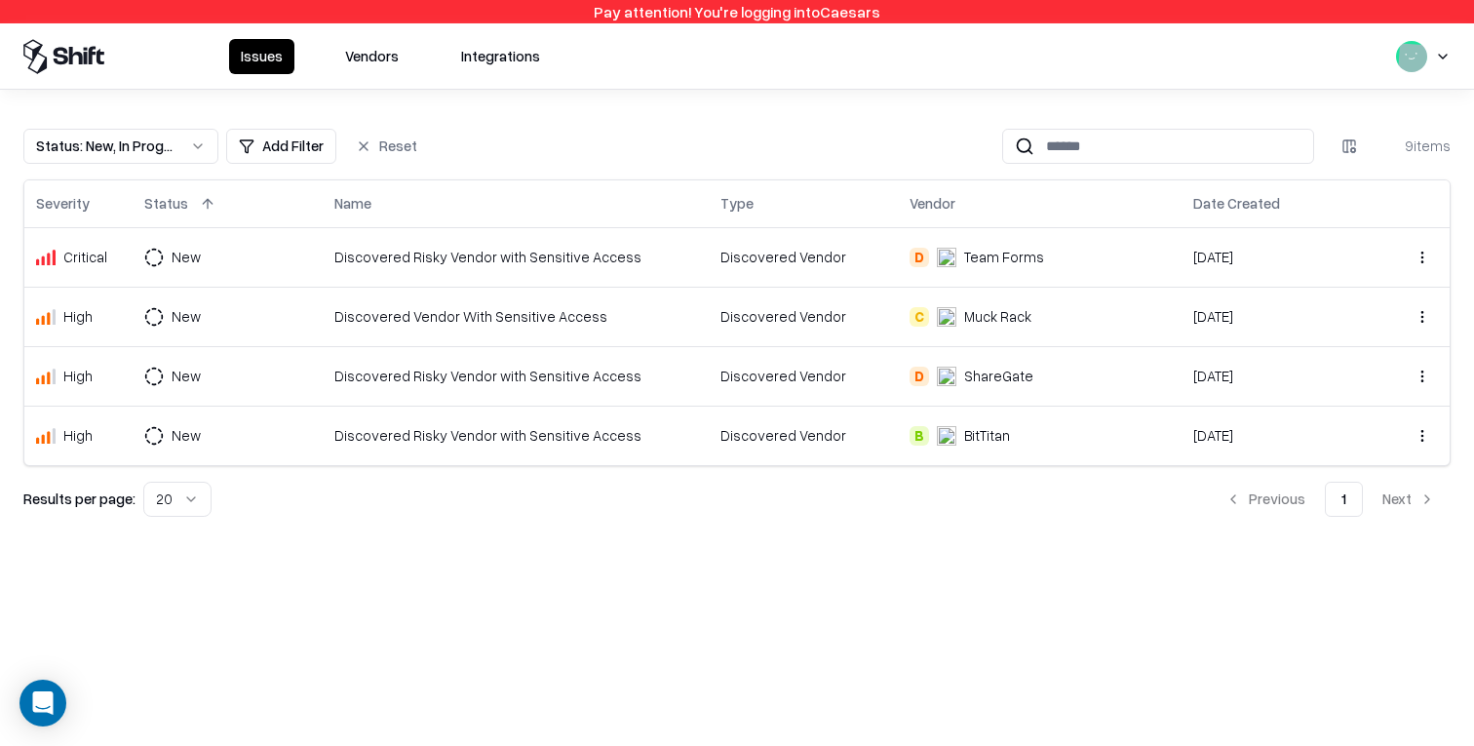
click at [853, 270] on td "Discovered Vendor" at bounding box center [803, 256] width 189 height 59
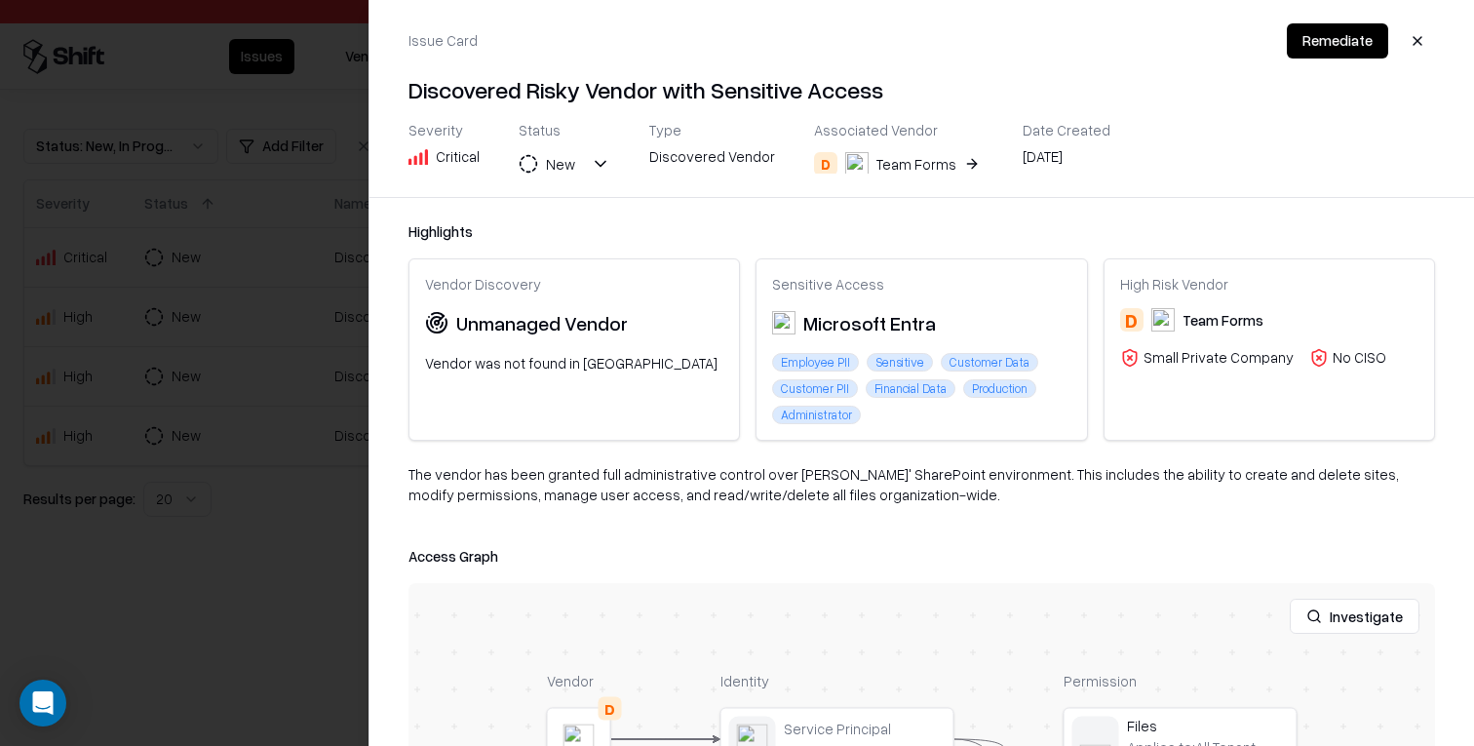
click at [1327, 612] on button "Investigate" at bounding box center [1355, 616] width 130 height 35
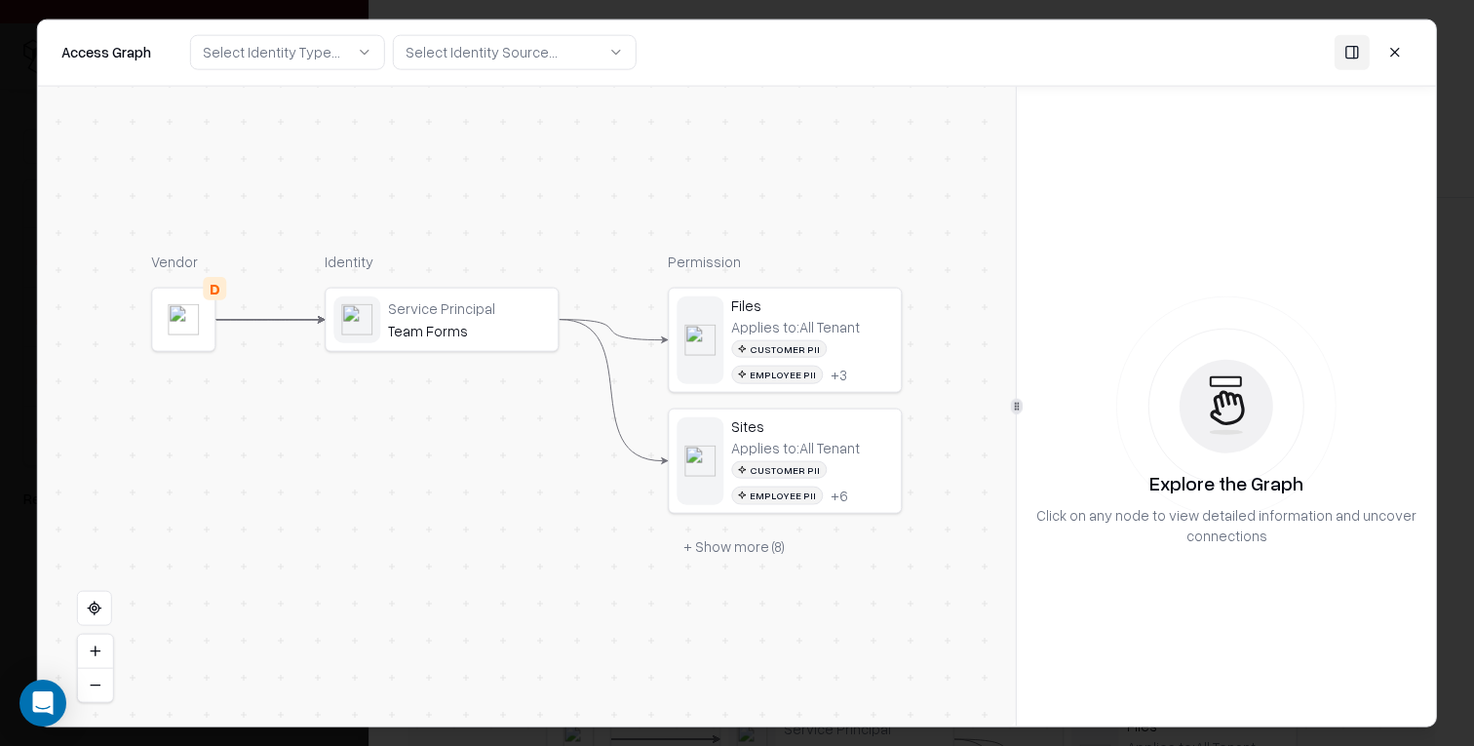
click at [852, 362] on div "Customer PII Employee PII + 3" at bounding box center [812, 361] width 162 height 44
